Goal: Find specific page/section: Find specific page/section

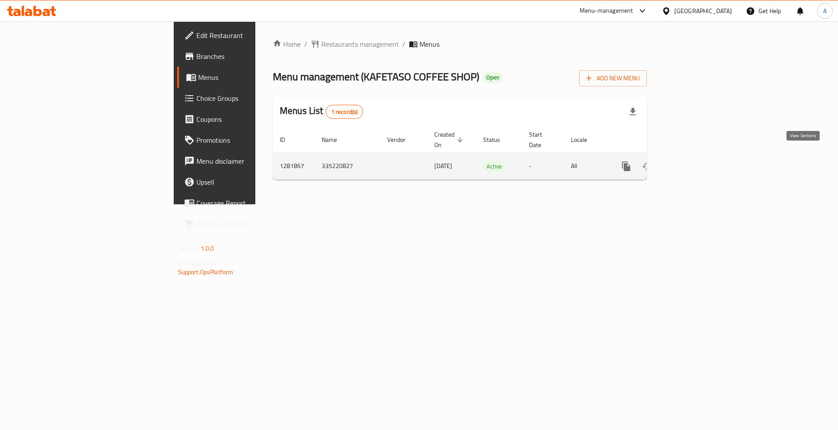
click at [694, 161] on icon "enhanced table" at bounding box center [689, 166] width 10 height 10
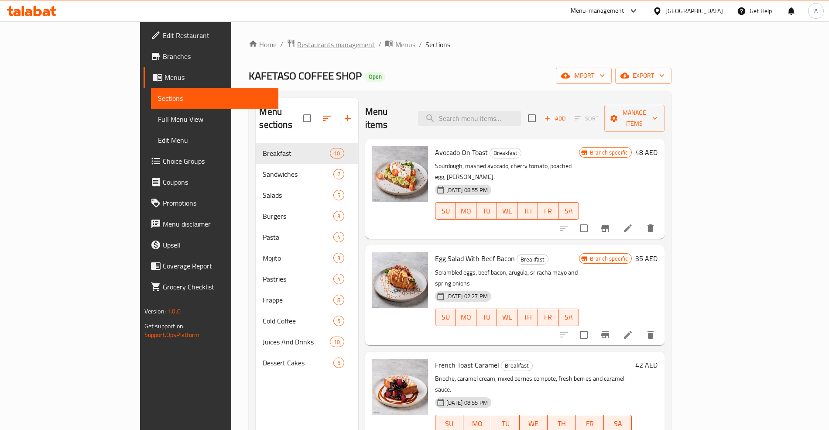
click at [297, 46] on span "Restaurants management" at bounding box center [336, 44] width 78 height 10
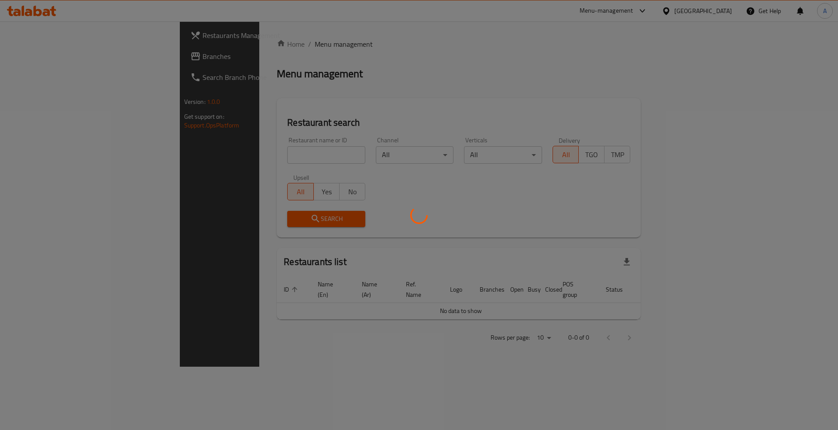
click at [213, 154] on div at bounding box center [419, 215] width 838 height 430
click at [224, 146] on div at bounding box center [419, 215] width 838 height 430
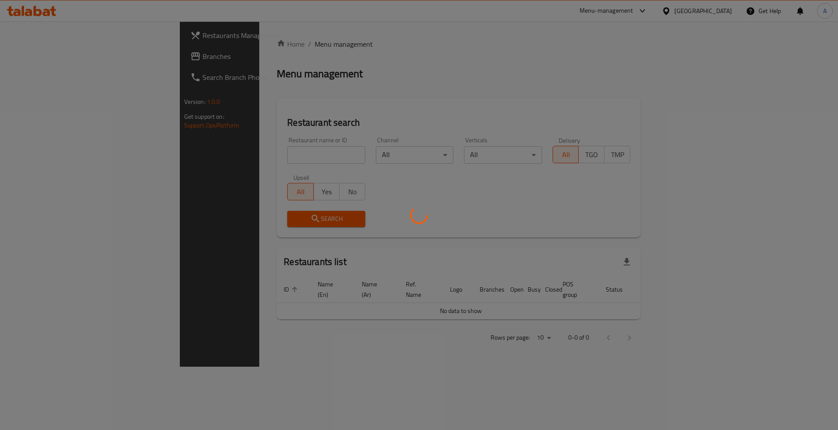
click at [232, 147] on div at bounding box center [419, 215] width 838 height 430
click at [275, 147] on div at bounding box center [419, 215] width 838 height 430
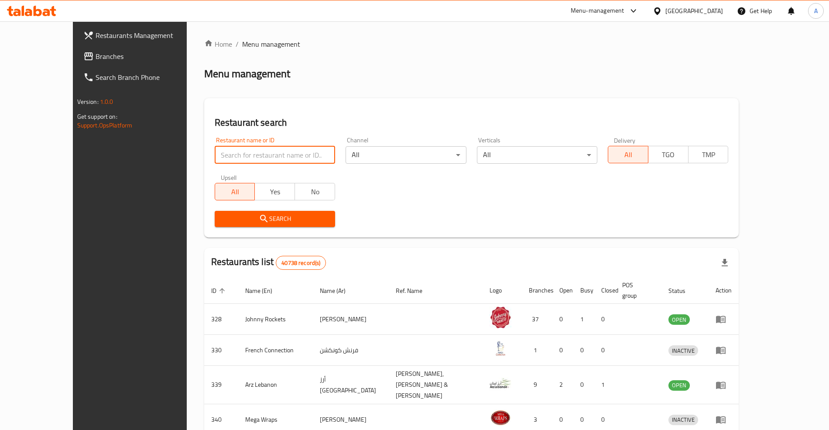
click at [281, 155] on input "search" at bounding box center [275, 154] width 120 height 17
paste input "[PERSON_NAME] Sweets"
type input "[PERSON_NAME] Sweets"
click at [407, 105] on div "Restaurant search Restaurant name or ID [PERSON_NAME] Sweets Restaurant name or…" at bounding box center [471, 167] width 535 height 139
click at [341, 226] on div "Search" at bounding box center [471, 219] width 524 height 27
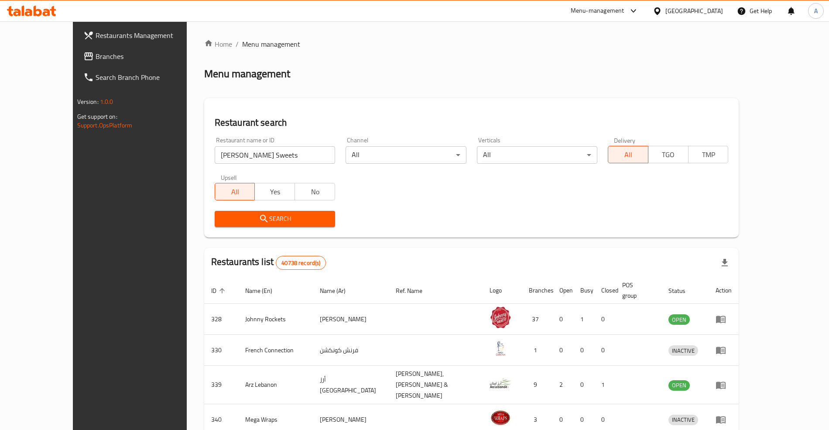
click at [302, 219] on span "Search" at bounding box center [275, 218] width 106 height 11
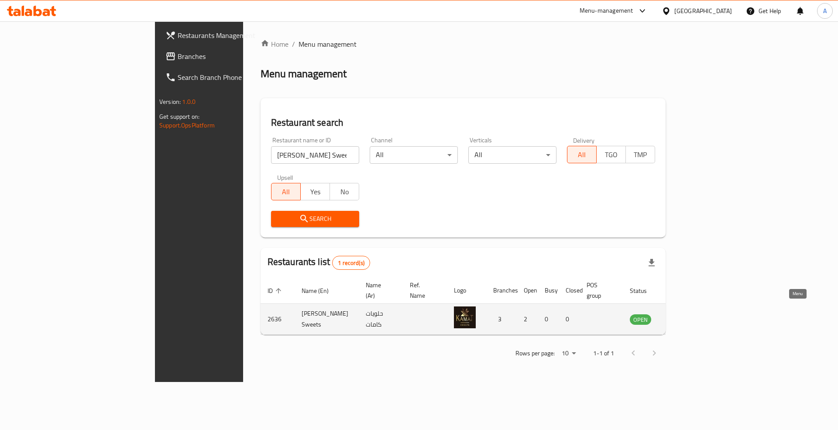
click at [686, 314] on icon "enhanced table" at bounding box center [680, 319] width 10 height 10
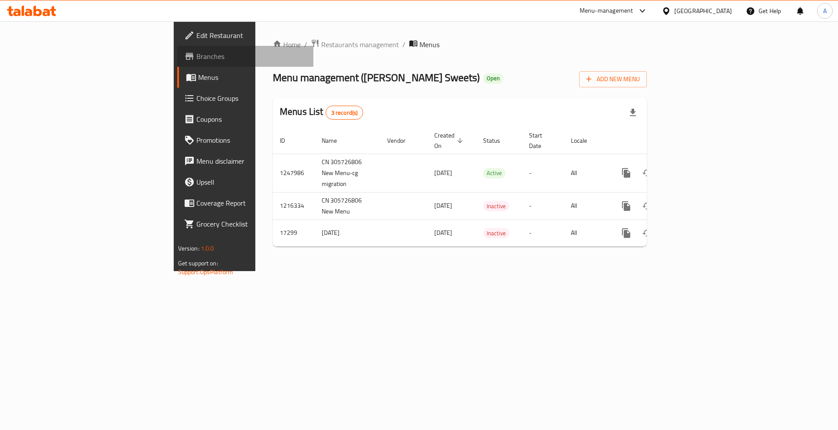
click at [196, 55] on span "Branches" at bounding box center [251, 56] width 110 height 10
